Goal: Find specific page/section: Find specific page/section

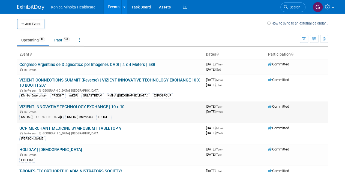
click at [102, 107] on link "VIZIENT INNOVATIVE TECHNOLOGY EXCHANGE | 10 x 10 |" at bounding box center [72, 107] width 107 height 5
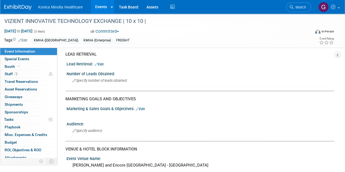
scroll to position [355, 0]
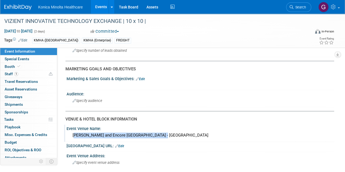
drag, startPoint x: 156, startPoint y: 133, endPoint x: 73, endPoint y: 136, distance: 82.5
click at [73, 136] on div "Wynn and Encore Las Vegas - Lafite Ballroom" at bounding box center [200, 135] width 259 height 8
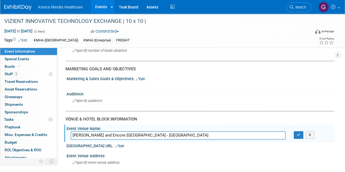
drag, startPoint x: 162, startPoint y: 131, endPoint x: 65, endPoint y: 132, distance: 97.2
click at [65, 132] on div "Event Venue Name: Wynn and Encore Las Vegas - Lafite Ballroom Wynn and Encore L…" at bounding box center [199, 133] width 270 height 17
